Goal: Information Seeking & Learning: Learn about a topic

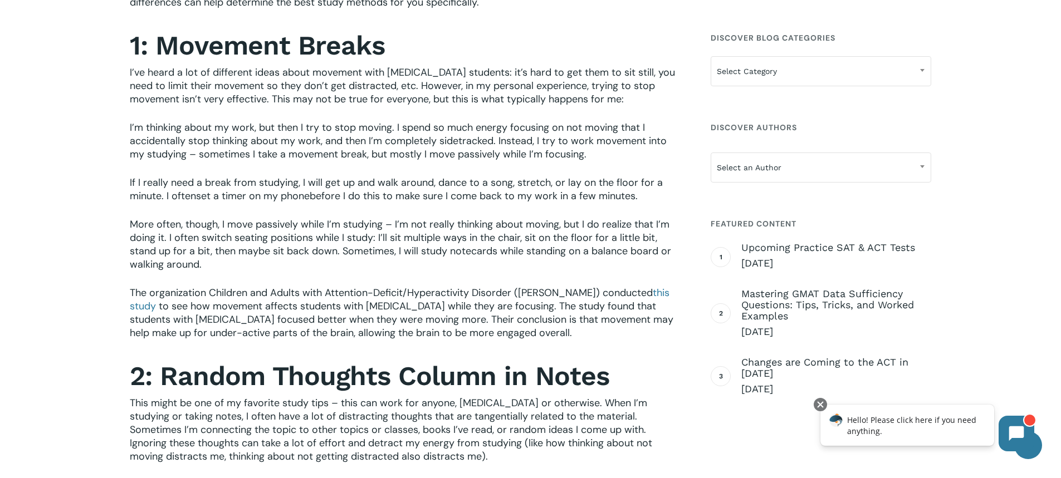
scroll to position [540, 0]
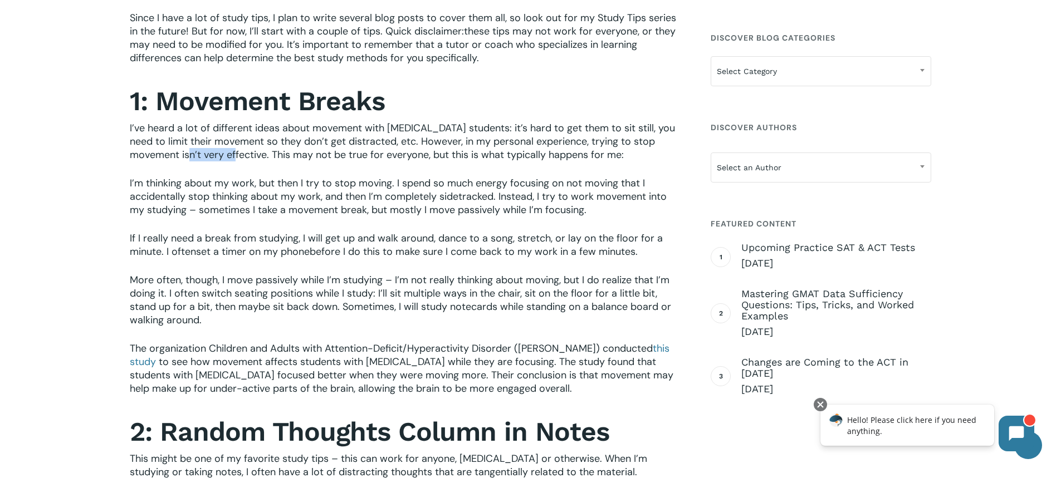
drag, startPoint x: 180, startPoint y: 143, endPoint x: 224, endPoint y: 135, distance: 44.6
click at [224, 135] on span "I’ve heard a lot of different ideas about movement with [MEDICAL_DATA] students…" at bounding box center [402, 141] width 545 height 40
click at [254, 149] on p "I’ve heard a lot of different ideas about movement with ADHD students: it’s har…" at bounding box center [404, 148] width 549 height 55
drag, startPoint x: 237, startPoint y: 141, endPoint x: 222, endPoint y: 148, distance: 16.7
click at [222, 148] on p "I’ve heard a lot of different ideas about movement with ADHD students: it’s har…" at bounding box center [404, 148] width 549 height 55
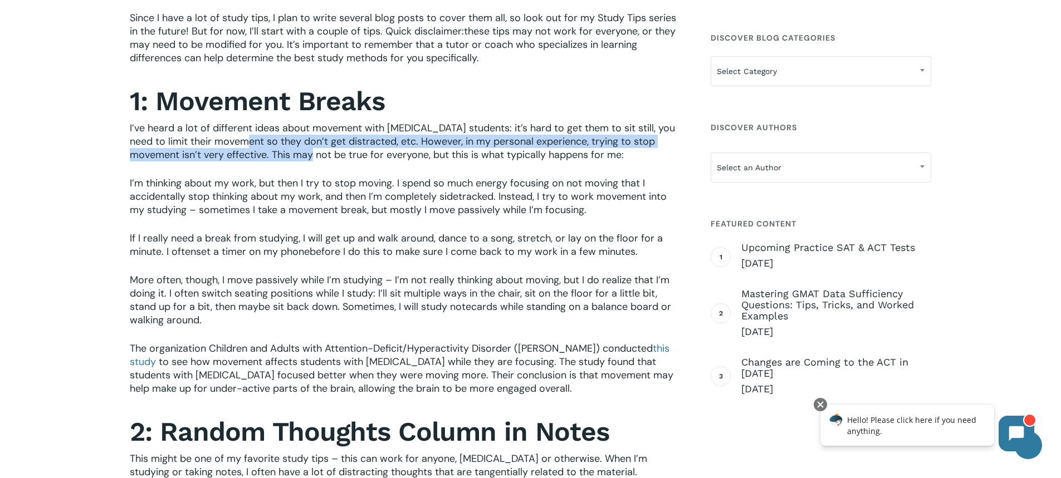
drag, startPoint x: 260, startPoint y: 129, endPoint x: 302, endPoint y: 136, distance: 42.9
click at [302, 136] on span "I’ve heard a lot of different ideas about movement with ADHD students: it’s har…" at bounding box center [402, 141] width 545 height 40
click at [305, 141] on span "I’ve heard a lot of different ideas about movement with ADHD students: it’s har…" at bounding box center [402, 141] width 545 height 40
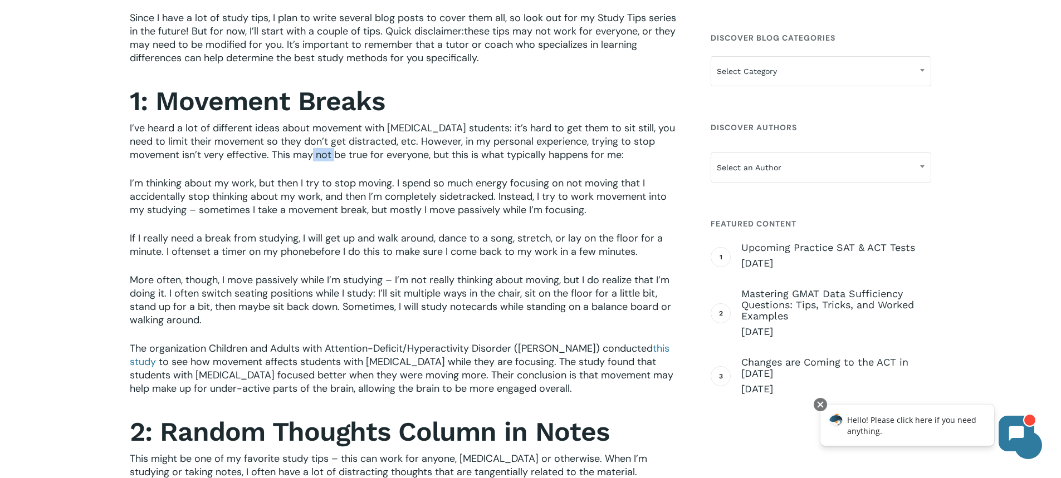
drag, startPoint x: 305, startPoint y: 141, endPoint x: 328, endPoint y: 153, distance: 25.4
click at [328, 153] on p "I’ve heard a lot of different ideas about movement with ADHD students: it’s har…" at bounding box center [404, 148] width 549 height 55
click at [372, 153] on p "I’ve heard a lot of different ideas about movement with ADHD students: it’s har…" at bounding box center [404, 148] width 549 height 55
drag, startPoint x: 507, startPoint y: 143, endPoint x: 420, endPoint y: 138, distance: 87.6
click at [420, 138] on span "I’ve heard a lot of different ideas about movement with ADHD students: it’s har…" at bounding box center [402, 141] width 545 height 40
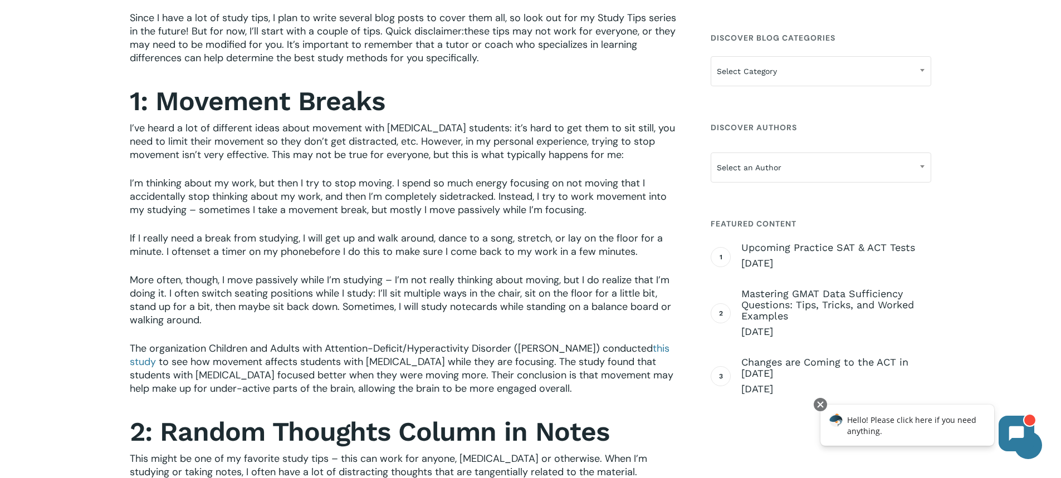
click at [399, 131] on span "I’ve heard a lot of different ideas about movement with ADHD students: it’s har…" at bounding box center [402, 141] width 545 height 40
drag, startPoint x: 316, startPoint y: 131, endPoint x: 288, endPoint y: 131, distance: 28.4
click at [288, 131] on span "I’ve heard a lot of different ideas about movement with ADHD students: it’s har…" at bounding box center [402, 141] width 545 height 40
click at [190, 129] on span "I’ve heard a lot of different ideas about movement with ADHD students: it’s har…" at bounding box center [402, 141] width 545 height 40
drag, startPoint x: 258, startPoint y: 129, endPoint x: 325, endPoint y: 134, distance: 67.0
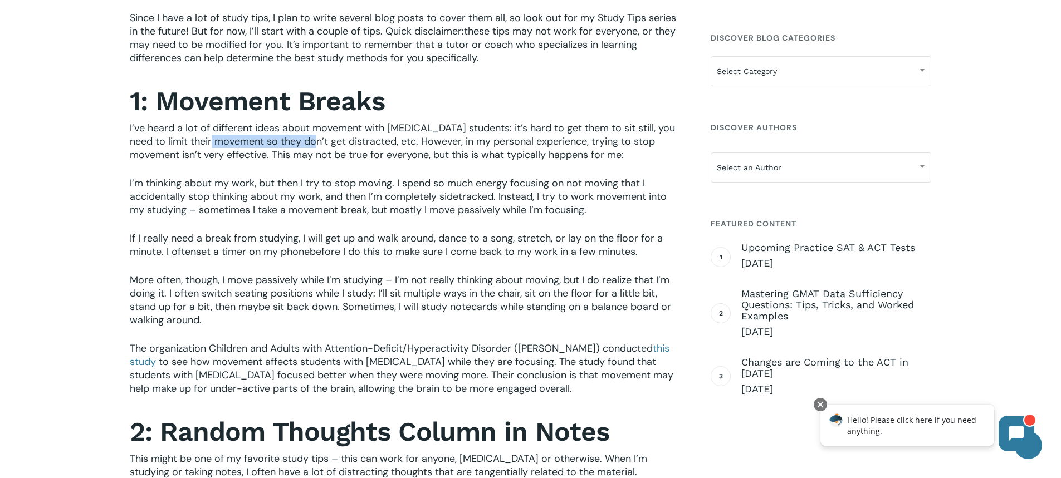
click at [320, 134] on span "I’ve heard a lot of different ideas about movement with ADHD students: it’s har…" at bounding box center [402, 141] width 545 height 40
click at [394, 142] on span "I’ve heard a lot of different ideas about movement with ADHD students: it’s har…" at bounding box center [402, 141] width 545 height 40
drag, startPoint x: 369, startPoint y: 147, endPoint x: 292, endPoint y: 150, distance: 77.5
click at [328, 153] on p "I’ve heard a lot of different ideas about movement with ADHD students: it’s har…" at bounding box center [404, 148] width 549 height 55
drag, startPoint x: 277, startPoint y: 147, endPoint x: 314, endPoint y: 136, distance: 37.7
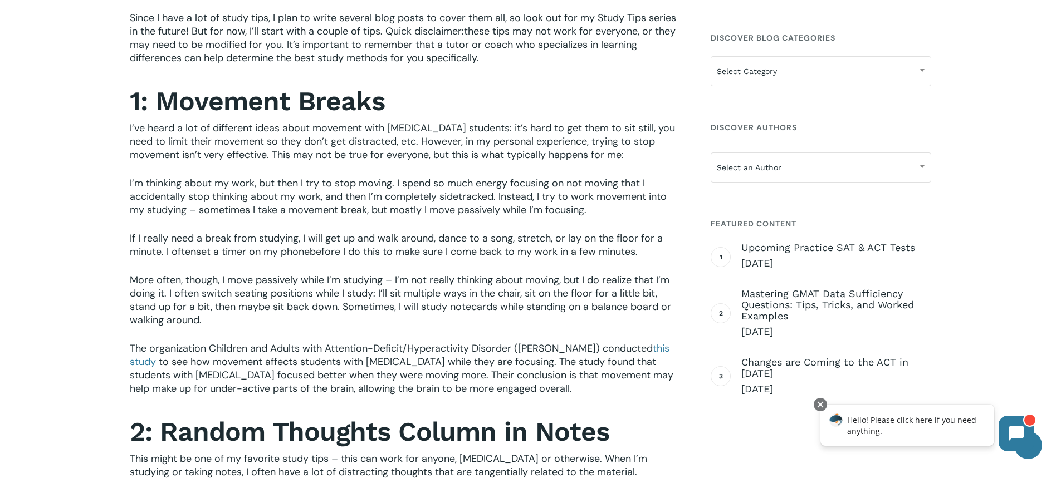
click at [277, 147] on span "I’ve heard a lot of different ideas about movement with ADHD students: it’s har…" at bounding box center [402, 141] width 545 height 40
drag, startPoint x: 314, startPoint y: 136, endPoint x: 406, endPoint y: 141, distance: 92.6
click at [406, 141] on span "I’ve heard a lot of different ideas about movement with ADHD students: it’s har…" at bounding box center [402, 141] width 545 height 40
drag, startPoint x: 525, startPoint y: 157, endPoint x: 320, endPoint y: 138, distance: 205.8
click at [354, 143] on p "I’ve heard a lot of different ideas about movement with ADHD students: it’s har…" at bounding box center [404, 148] width 549 height 55
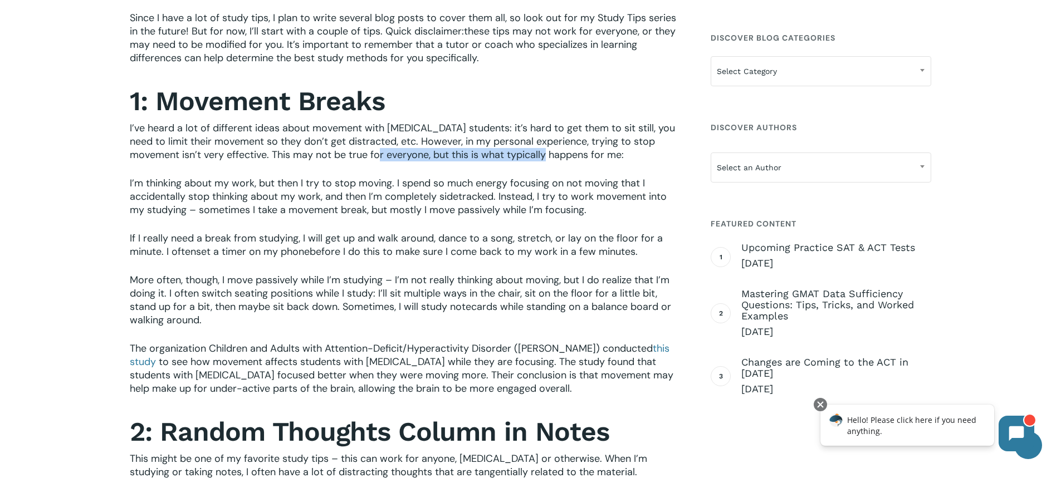
drag, startPoint x: 317, startPoint y: 138, endPoint x: 664, endPoint y: 242, distance: 361.8
click at [664, 242] on div "As a tutor with ADHD, I sympathize with the students that I meet who struggle w…" at bounding box center [404, 216] width 549 height 769
click at [637, 203] on p "I’m thinking about my work, but then I try to stop moving. I spend so much ener…" at bounding box center [404, 204] width 549 height 55
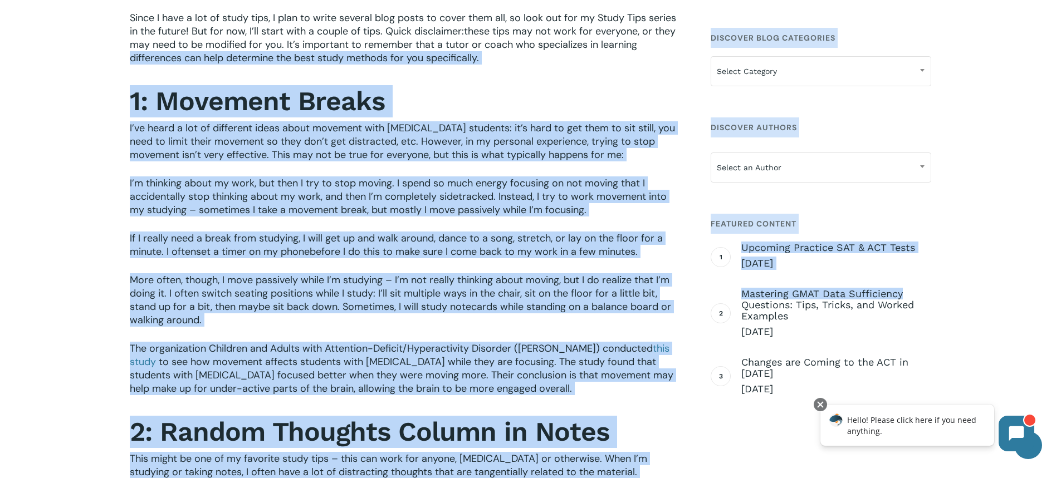
drag, startPoint x: 114, startPoint y: 67, endPoint x: 927, endPoint y: 285, distance: 841.9
click at [486, 85] on h2 "1: Movement Breaks" at bounding box center [404, 101] width 549 height 32
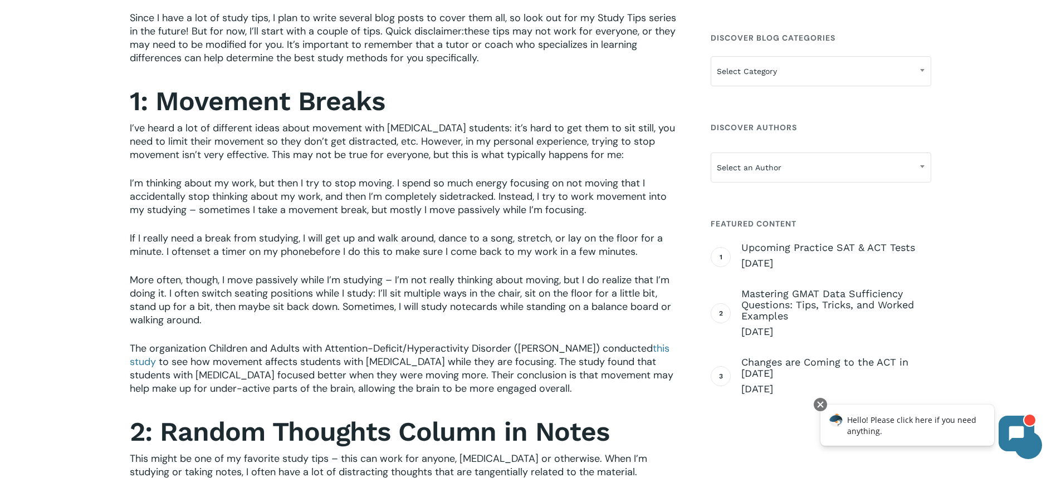
click at [486, 85] on h2 "1: Movement Breaks" at bounding box center [404, 101] width 549 height 32
drag, startPoint x: 486, startPoint y: 78, endPoint x: 467, endPoint y: 85, distance: 20.3
click at [480, 85] on h2 "1: Movement Breaks" at bounding box center [404, 101] width 549 height 32
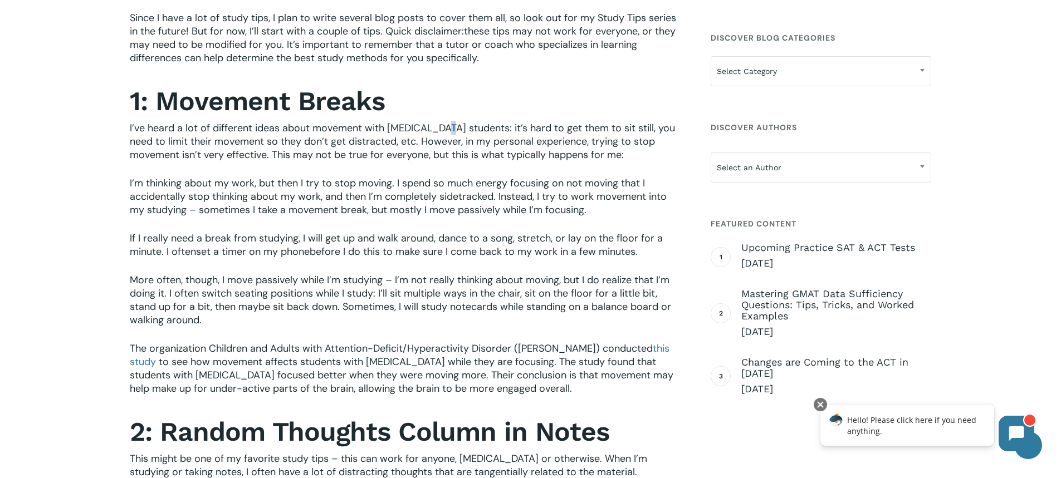
click at [450, 121] on span "I’ve heard a lot of different ideas about movement with ADHD students: it’s har…" at bounding box center [402, 141] width 545 height 40
click at [449, 121] on span "I’ve heard a lot of different ideas about movement with ADHD students: it’s har…" at bounding box center [402, 141] width 545 height 40
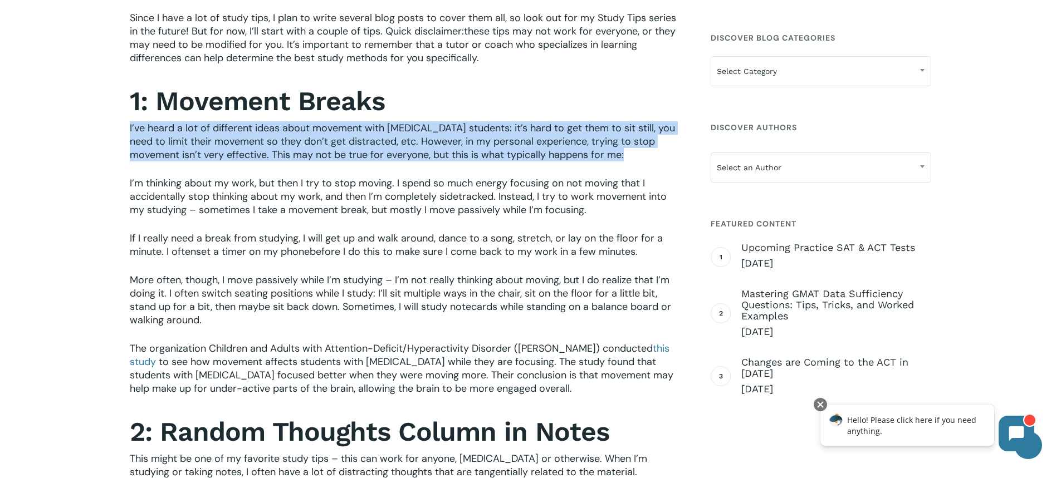
drag, startPoint x: 449, startPoint y: 116, endPoint x: 447, endPoint y: 124, distance: 8.6
click at [447, 124] on span "I’ve heard a lot of different ideas about movement with ADHD students: it’s har…" at bounding box center [402, 141] width 545 height 40
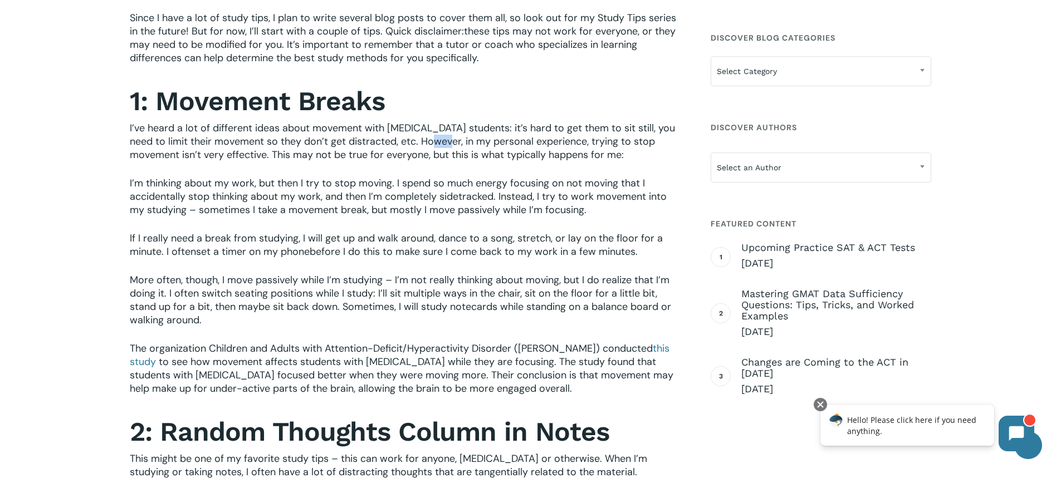
click at [447, 124] on span "I’ve heard a lot of different ideas about movement with ADHD students: it’s har…" at bounding box center [402, 141] width 545 height 40
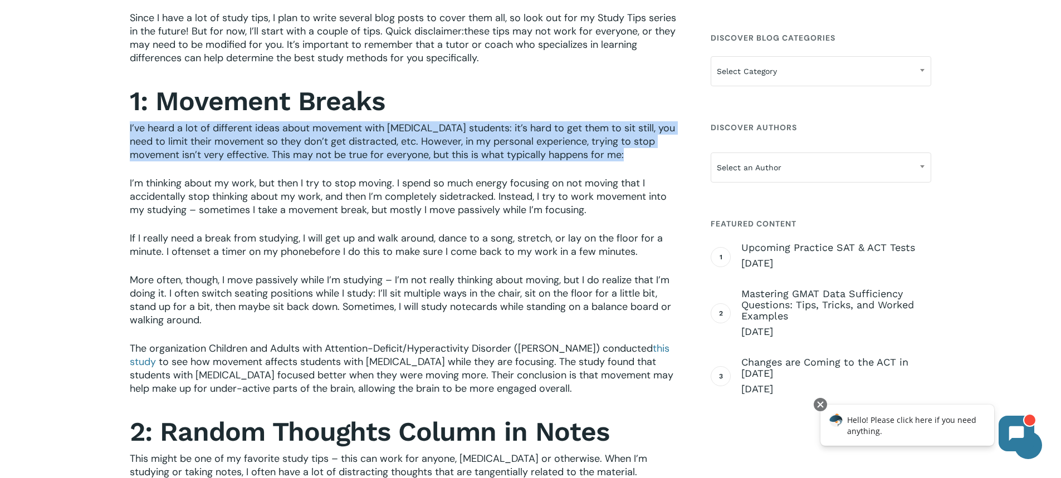
click at [447, 124] on span "I’ve heard a lot of different ideas about movement with ADHD students: it’s har…" at bounding box center [402, 141] width 545 height 40
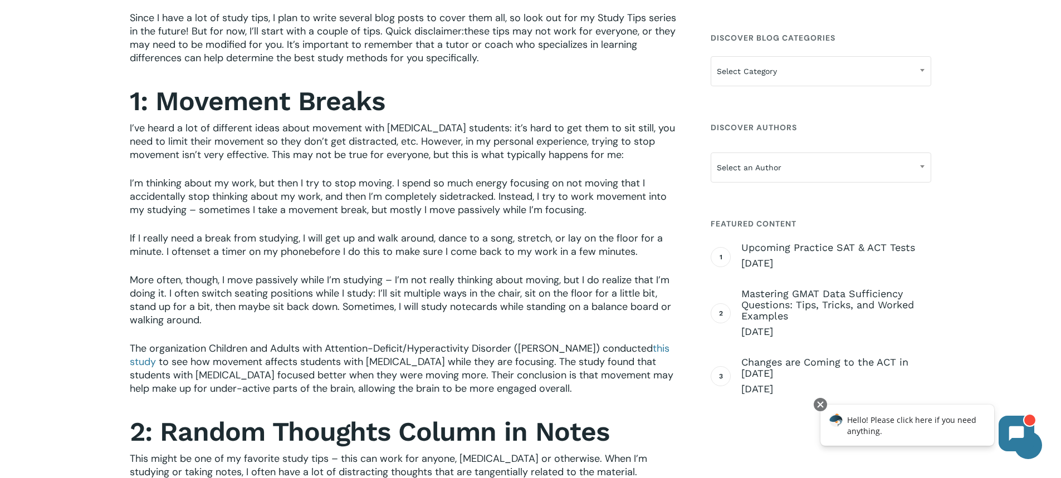
click at [449, 177] on span "I’m thinking about my work, but then I try to stop moving. I spend so much ener…" at bounding box center [398, 197] width 537 height 40
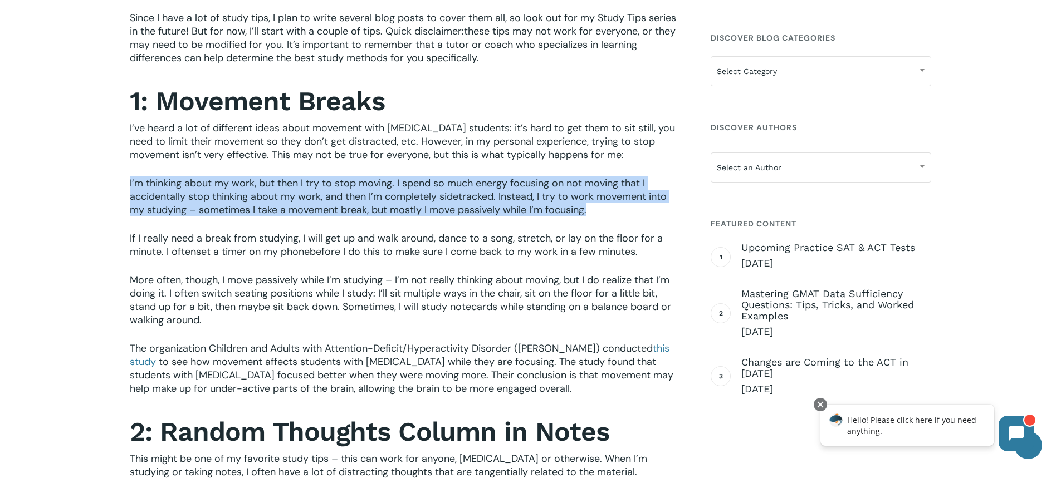
click at [449, 177] on span "I’m thinking about my work, but then I try to stop moving. I spend so much ener…" at bounding box center [398, 197] width 537 height 40
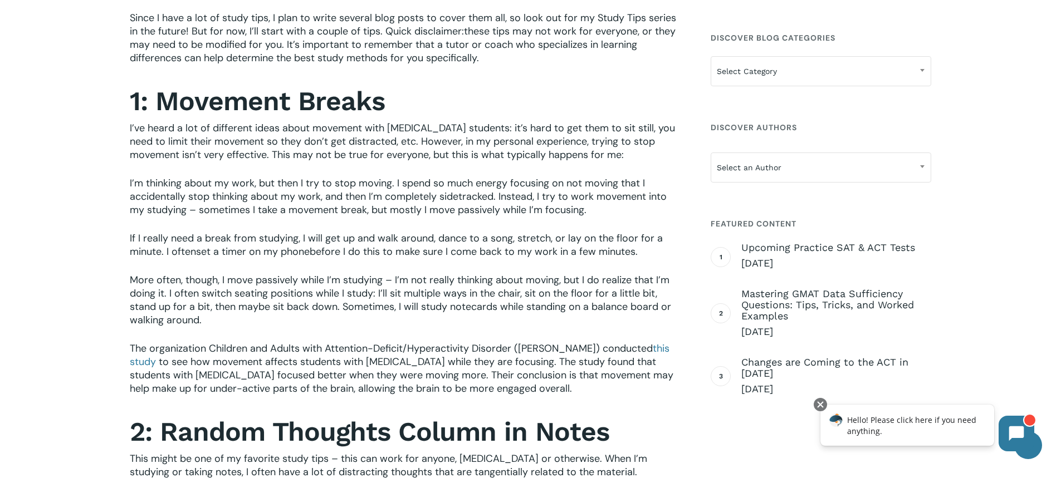
click at [441, 146] on span "I’ve heard a lot of different ideas about movement with ADHD students: it’s har…" at bounding box center [402, 141] width 545 height 40
click at [439, 133] on span "I’ve heard a lot of different ideas about movement with ADHD students: it’s har…" at bounding box center [402, 141] width 545 height 40
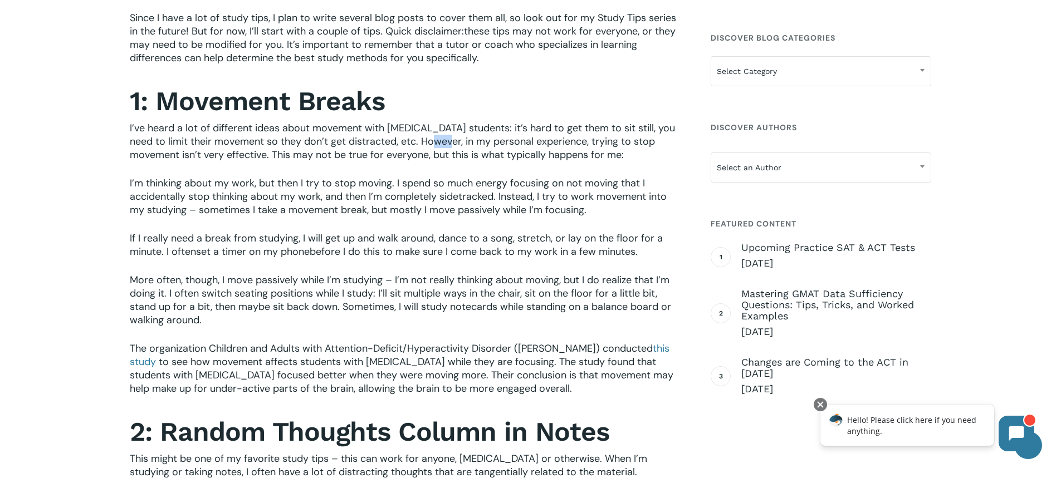
click at [439, 133] on span "I’ve heard a lot of different ideas about movement with ADHD students: it’s har…" at bounding box center [402, 141] width 545 height 40
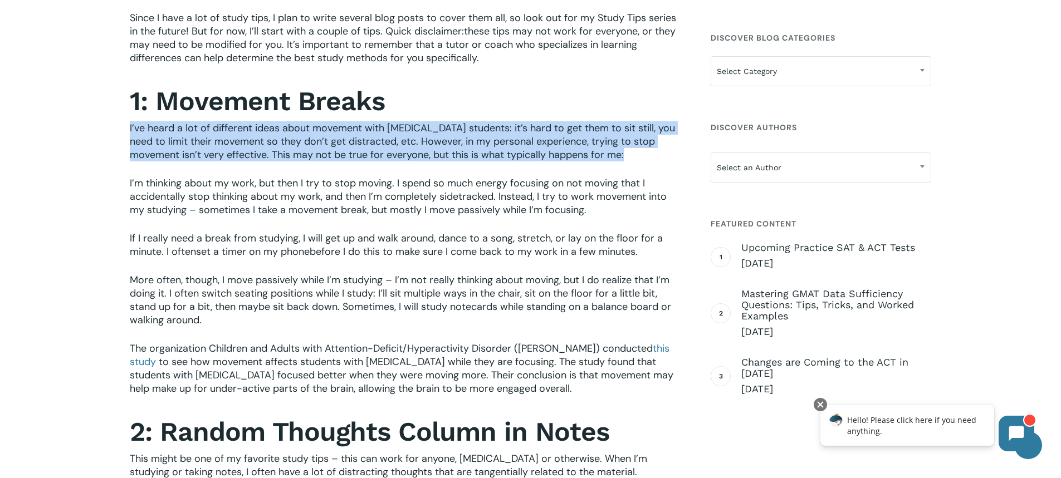
click at [439, 133] on span "I’ve heard a lot of different ideas about movement with ADHD students: it’s har…" at bounding box center [402, 141] width 545 height 40
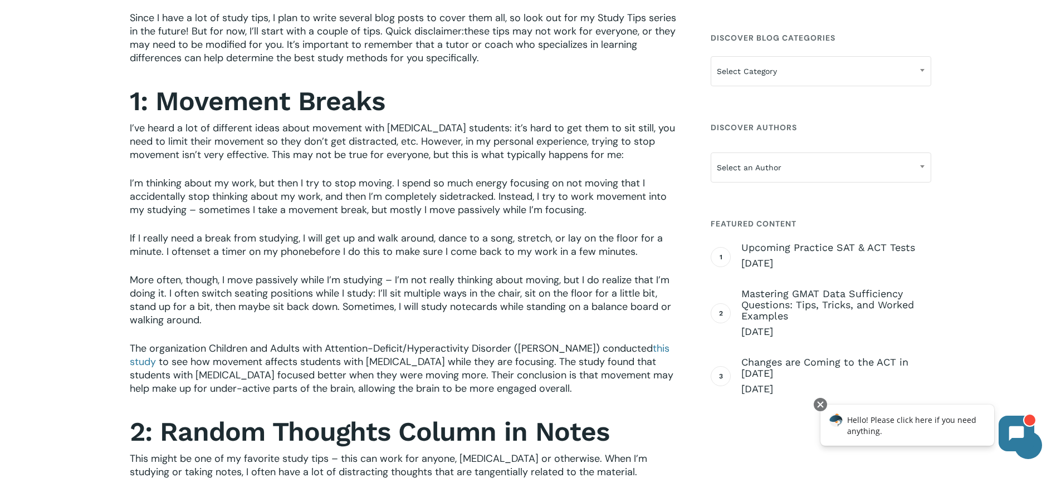
click at [439, 180] on span "I’m thinking about my work, but then I try to stop moving. I spend so much ener…" at bounding box center [398, 197] width 537 height 40
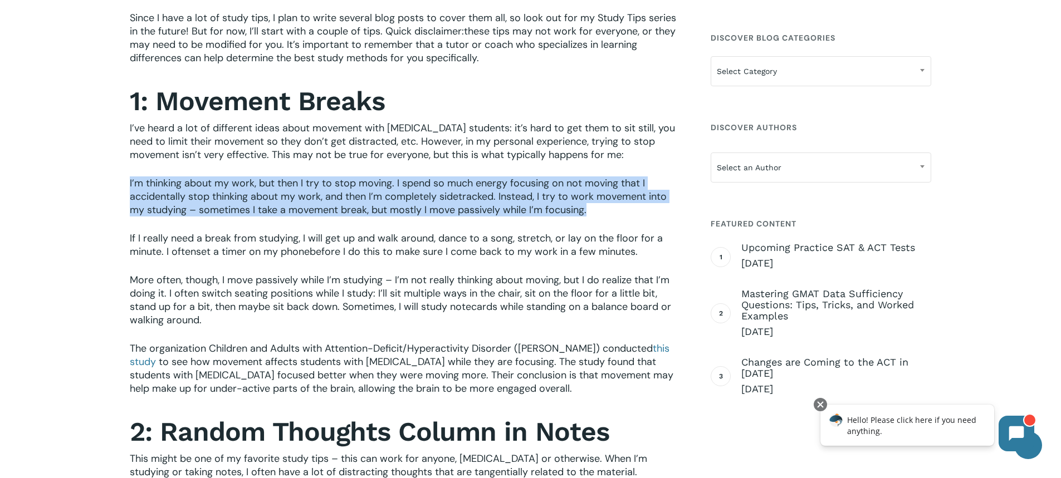
click at [439, 180] on span "I’m thinking about my work, but then I try to stop moving. I spend so much ener…" at bounding box center [398, 197] width 537 height 40
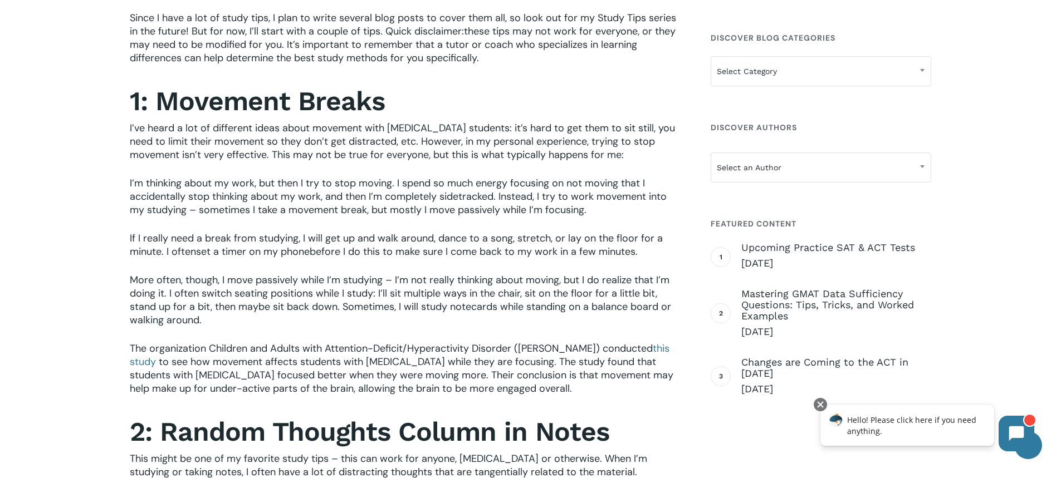
click at [431, 135] on span "I’ve heard a lot of different ideas about movement with ADHD students: it’s har…" at bounding box center [402, 141] width 545 height 40
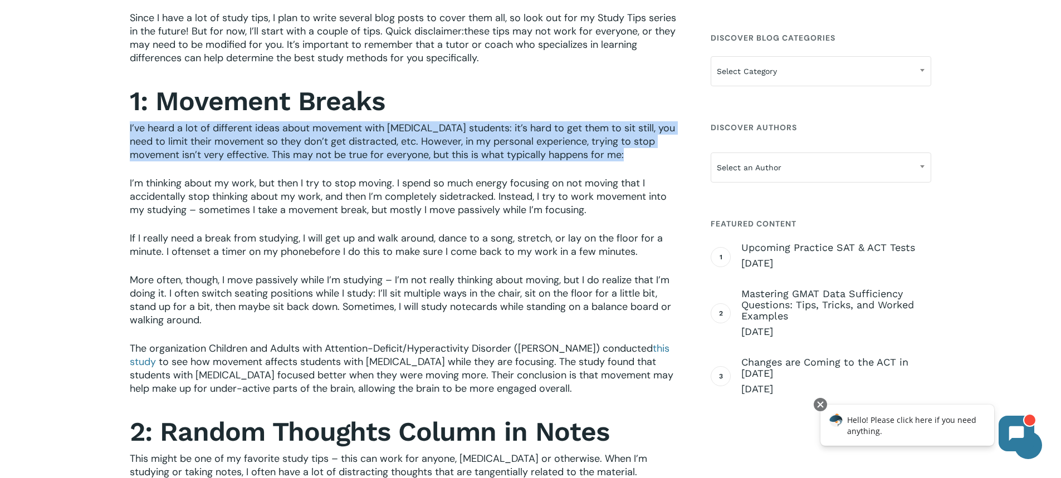
click at [431, 135] on span "I’ve heard a lot of different ideas about movement with ADHD students: it’s har…" at bounding box center [402, 141] width 545 height 40
click at [432, 159] on p "I’ve heard a lot of different ideas about movement with ADHD students: it’s har…" at bounding box center [404, 148] width 549 height 55
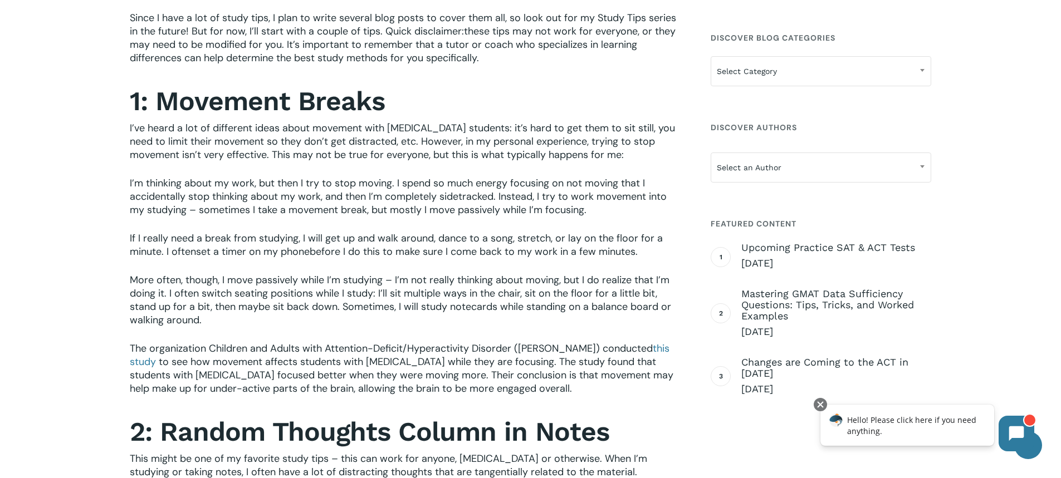
click at [434, 177] on span "I’m thinking about my work, but then I try to stop moving. I spend so much ener…" at bounding box center [398, 197] width 537 height 40
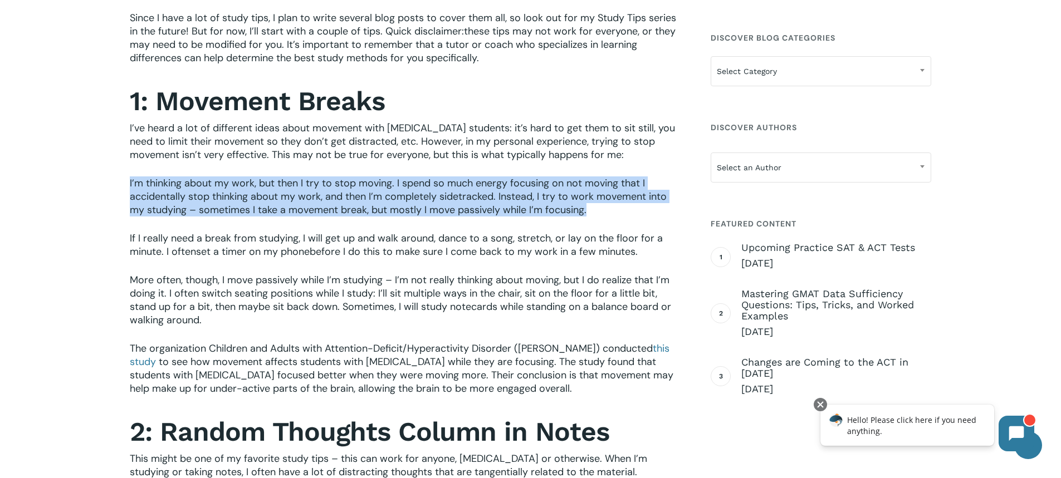
click at [434, 177] on span "I’m thinking about my work, but then I try to stop moving. I spend so much ener…" at bounding box center [398, 197] width 537 height 40
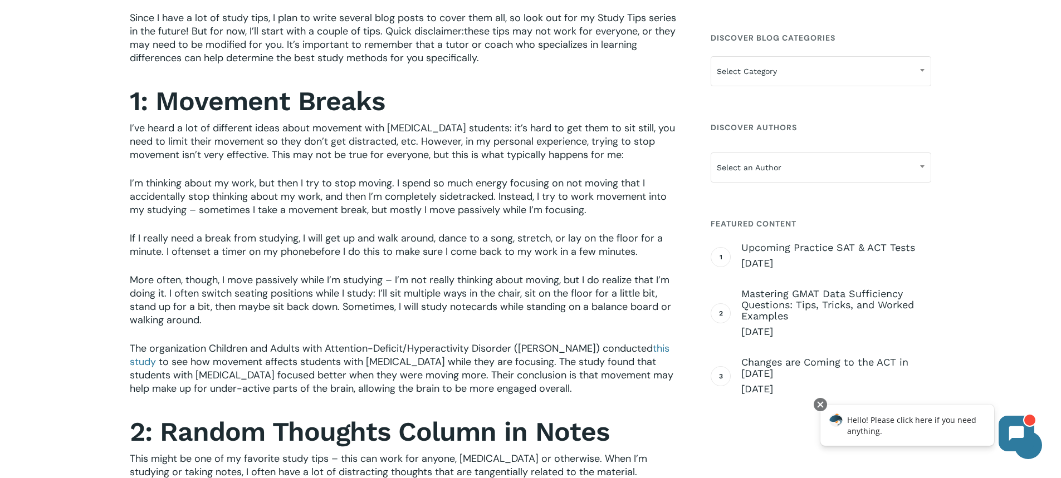
click at [432, 136] on span "I’ve heard a lot of different ideas about movement with ADHD students: it’s har…" at bounding box center [402, 141] width 545 height 40
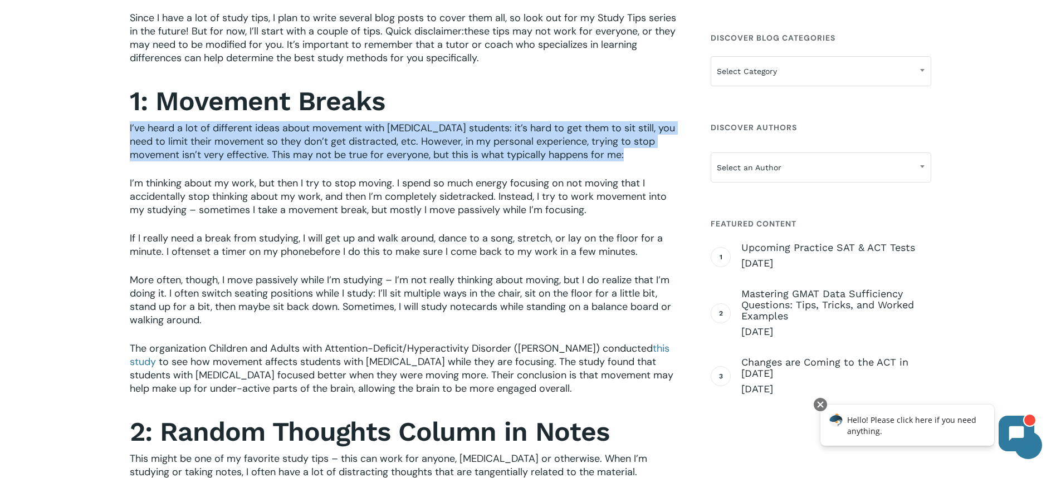
click at [432, 136] on span "I’ve heard a lot of different ideas about movement with ADHD students: it’s har…" at bounding box center [402, 141] width 545 height 40
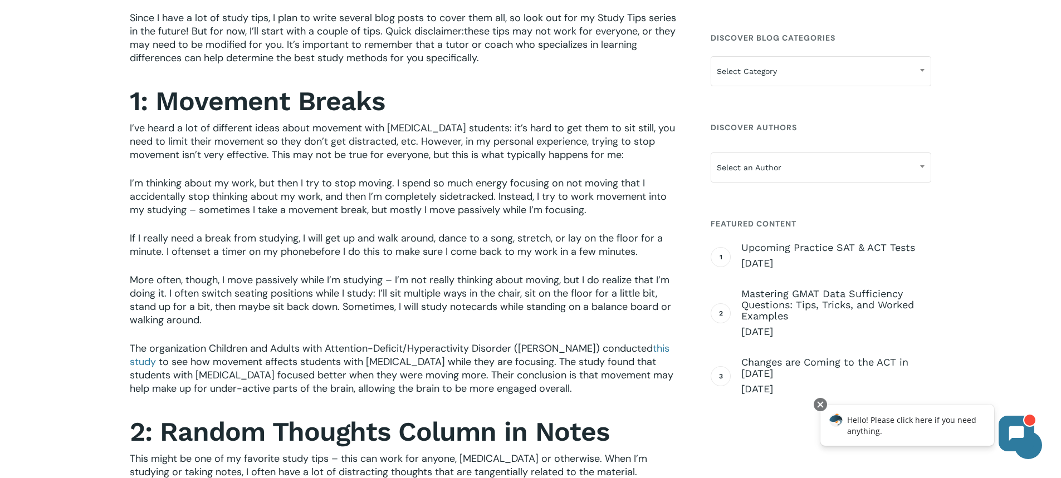
click at [438, 177] on span "I’m thinking about my work, but then I try to stop moving. I spend so much ener…" at bounding box center [398, 197] width 537 height 40
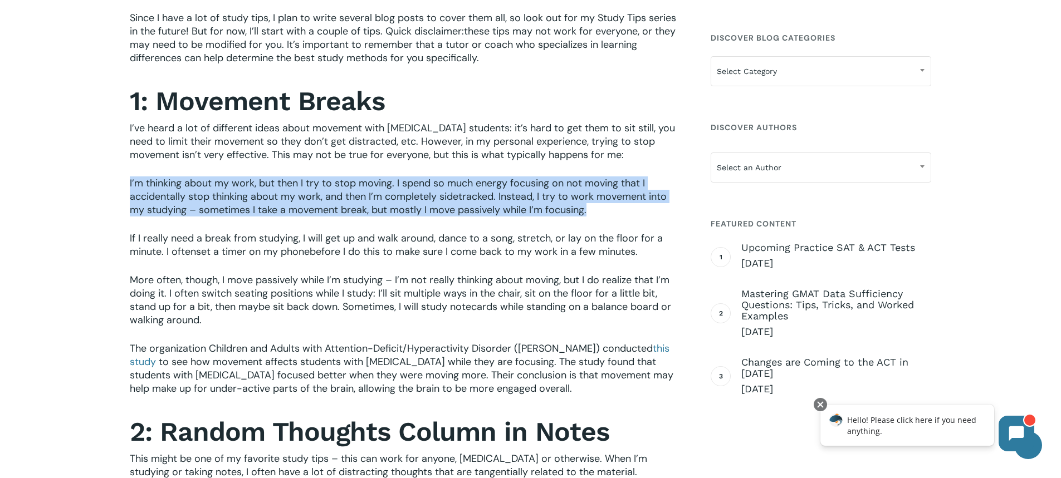
click at [438, 177] on span "I’m thinking about my work, but then I try to stop moving. I spend so much ener…" at bounding box center [398, 197] width 537 height 40
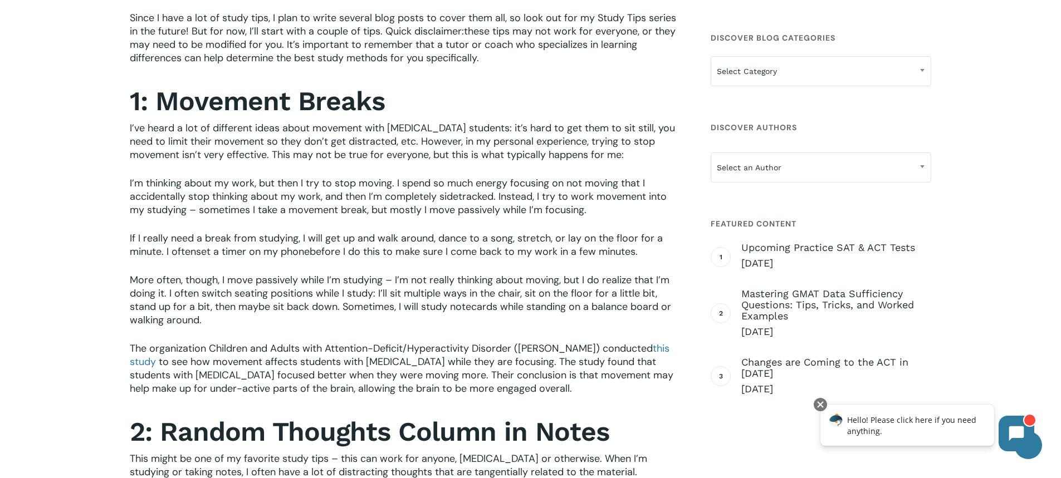
click at [435, 146] on span "I’ve heard a lot of different ideas about movement with ADHD students: it’s har…" at bounding box center [402, 141] width 545 height 40
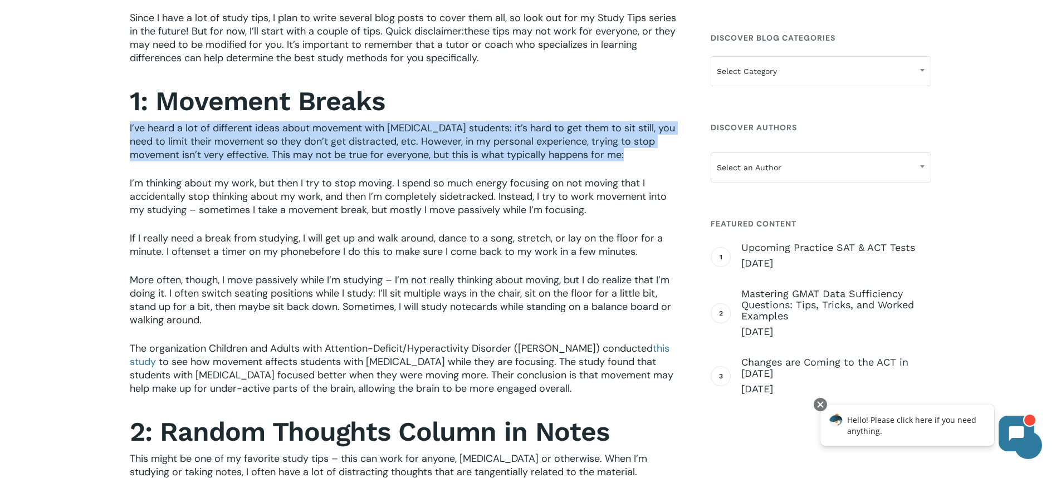
click at [435, 146] on span "I’ve heard a lot of different ideas about movement with ADHD students: it’s har…" at bounding box center [402, 141] width 545 height 40
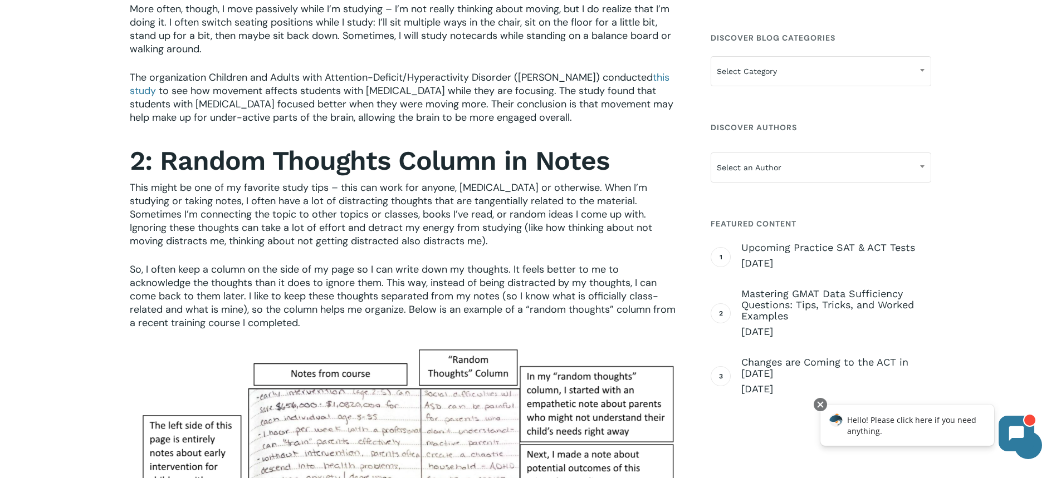
scroll to position [819, 0]
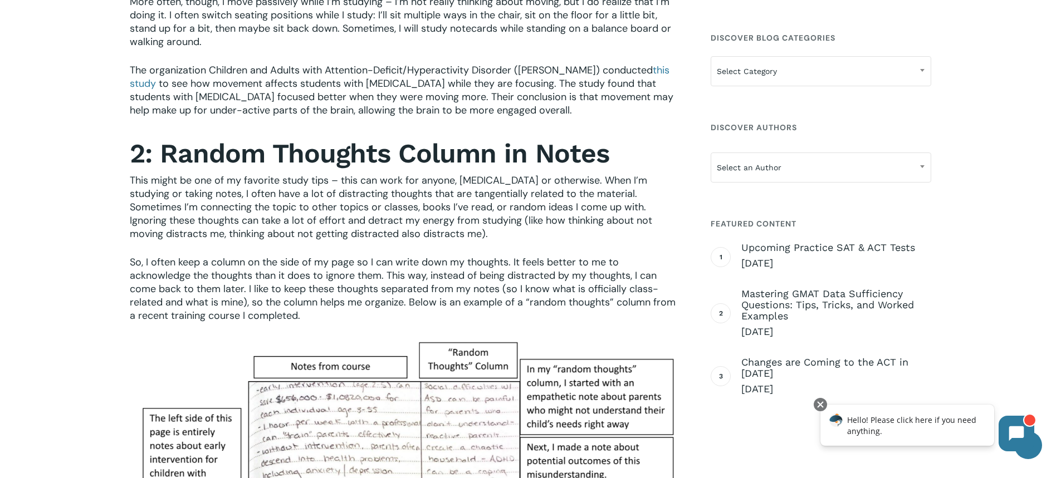
click at [305, 138] on strong "2: Random Thoughts Column in Notes" at bounding box center [370, 154] width 480 height 32
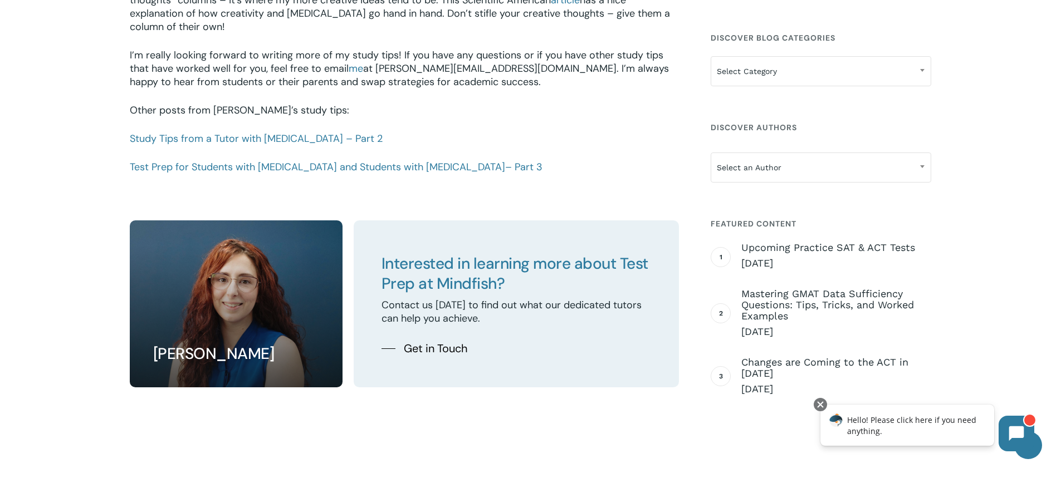
scroll to position [1560, 0]
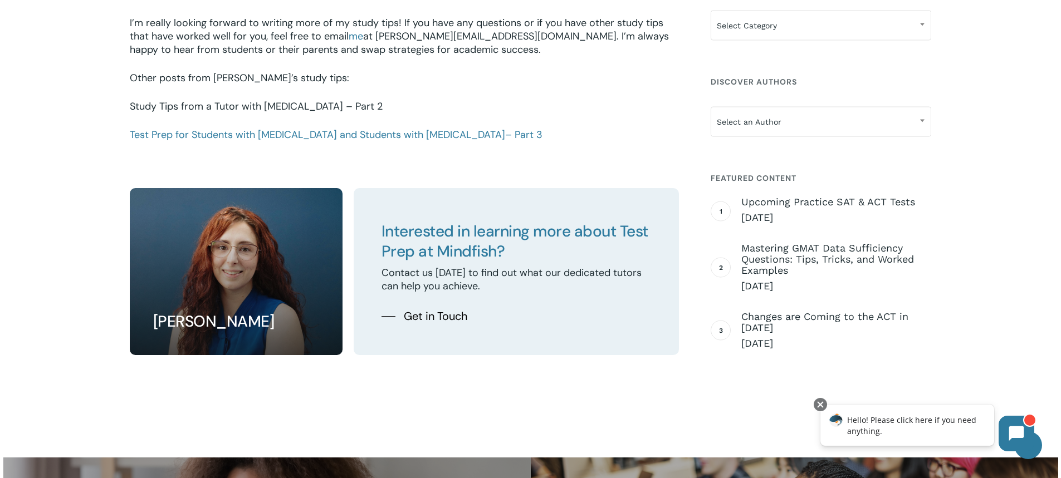
click at [182, 100] on link "Study Tips from a Tutor with [MEDICAL_DATA] – Part 2" at bounding box center [256, 106] width 253 height 13
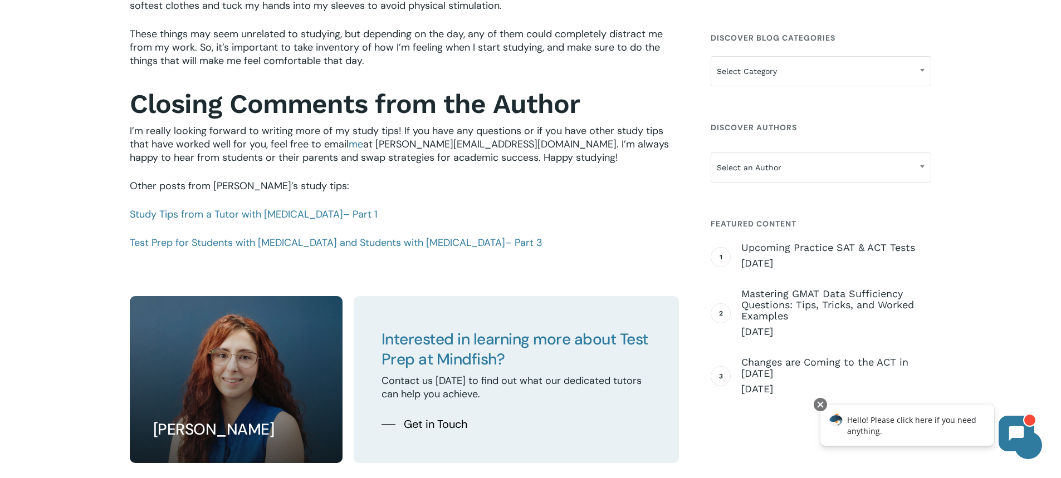
scroll to position [1170, 0]
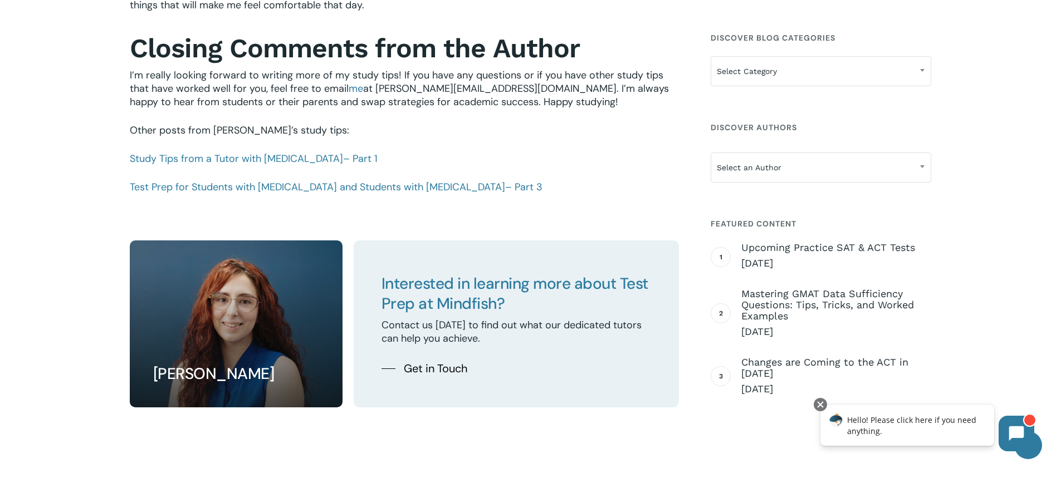
click at [325, 180] on p "Study Tips from a Tutor with ADHD – Part 1" at bounding box center [404, 166] width 549 height 28
click at [320, 185] on link "Test Prep for Students with ADHD and Students with Autism – Part 3" at bounding box center [336, 186] width 413 height 13
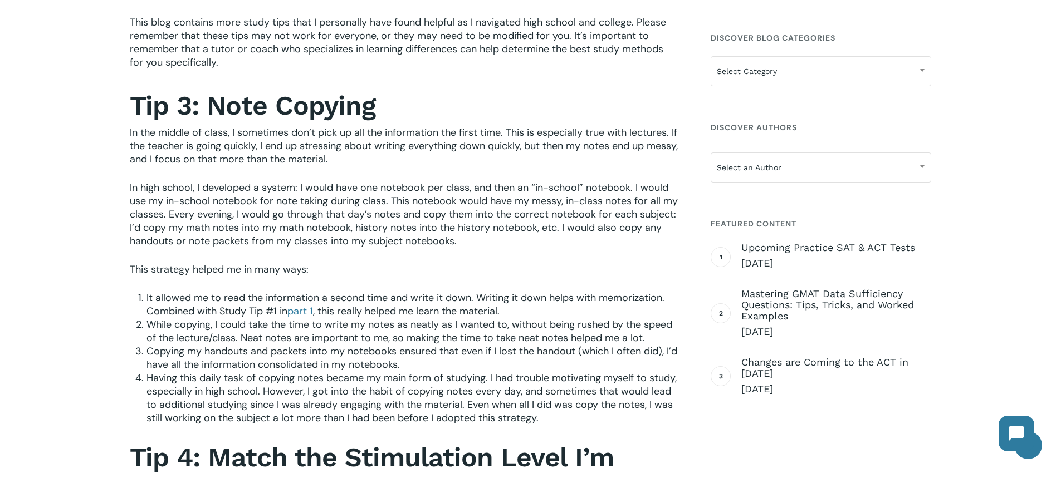
scroll to position [446, 0]
